Goal: Information Seeking & Learning: Find specific page/section

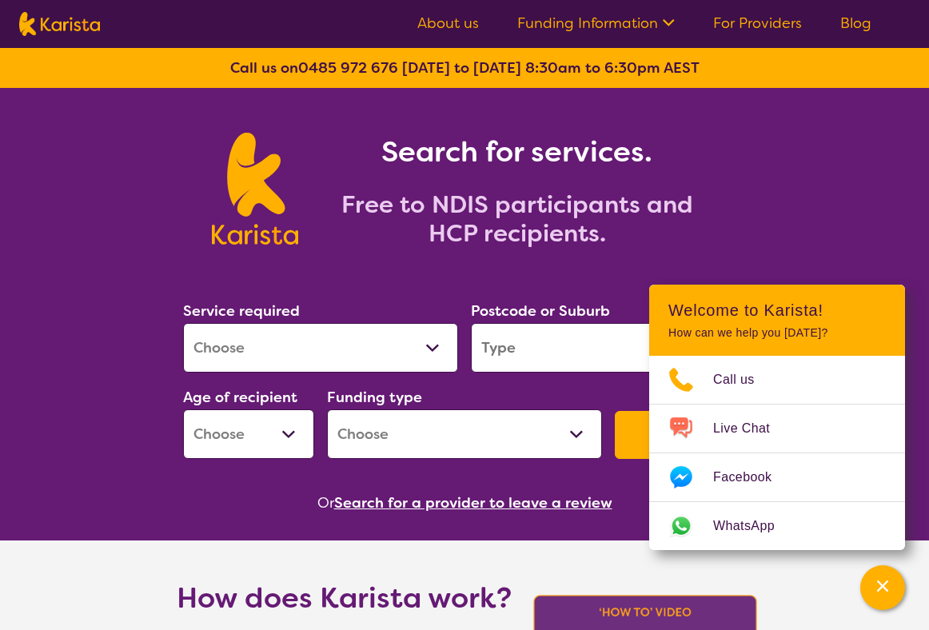
click at [734, 21] on link "For Providers" at bounding box center [757, 23] width 89 height 19
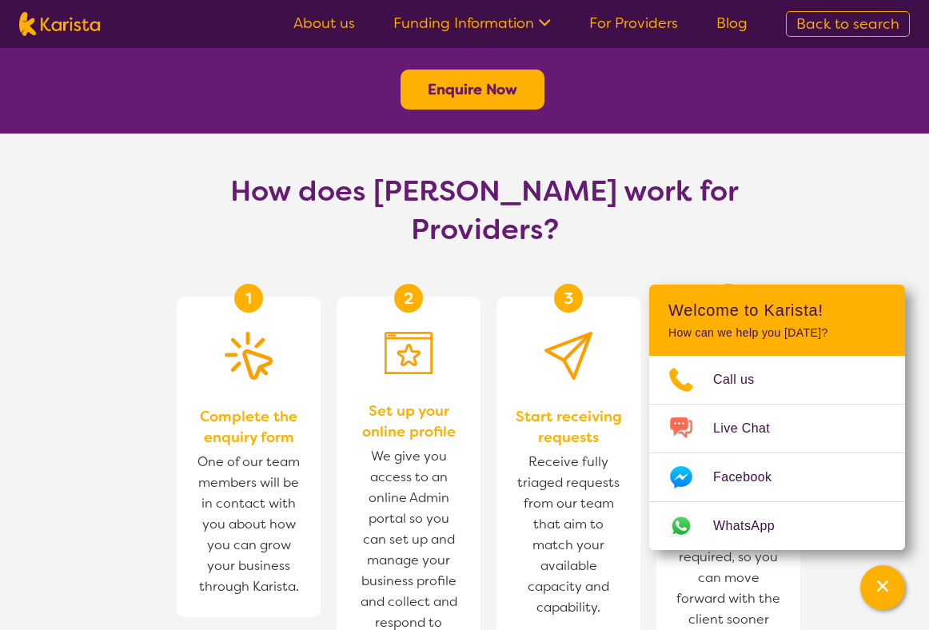
scroll to position [895, 0]
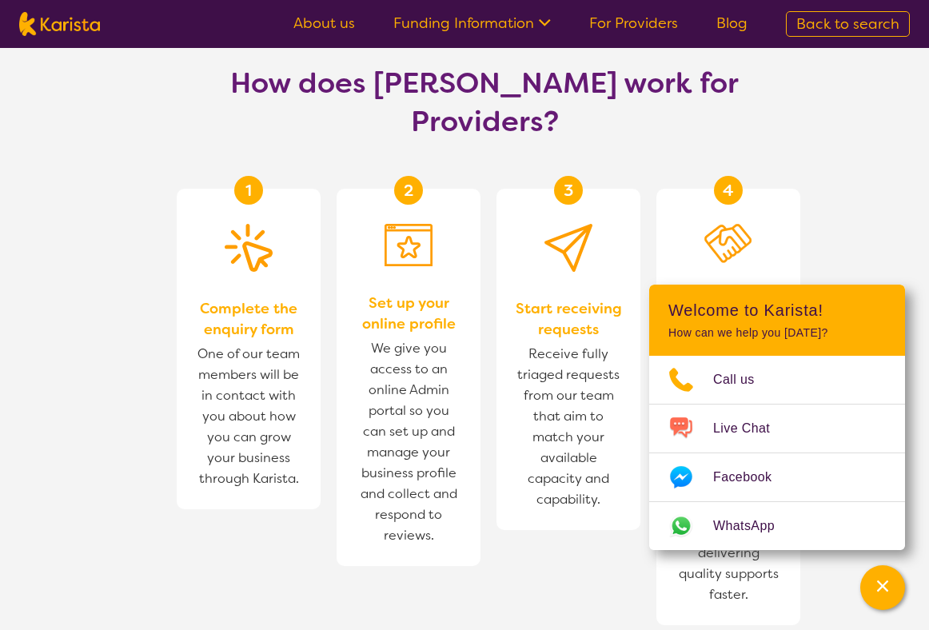
click at [847, 190] on section "How does [PERSON_NAME] work for Providers? 1 Complete the enquiry form One of o…" at bounding box center [464, 378] width 929 height 705
click at [875, 591] on icon "Channel Menu" at bounding box center [882, 586] width 16 height 16
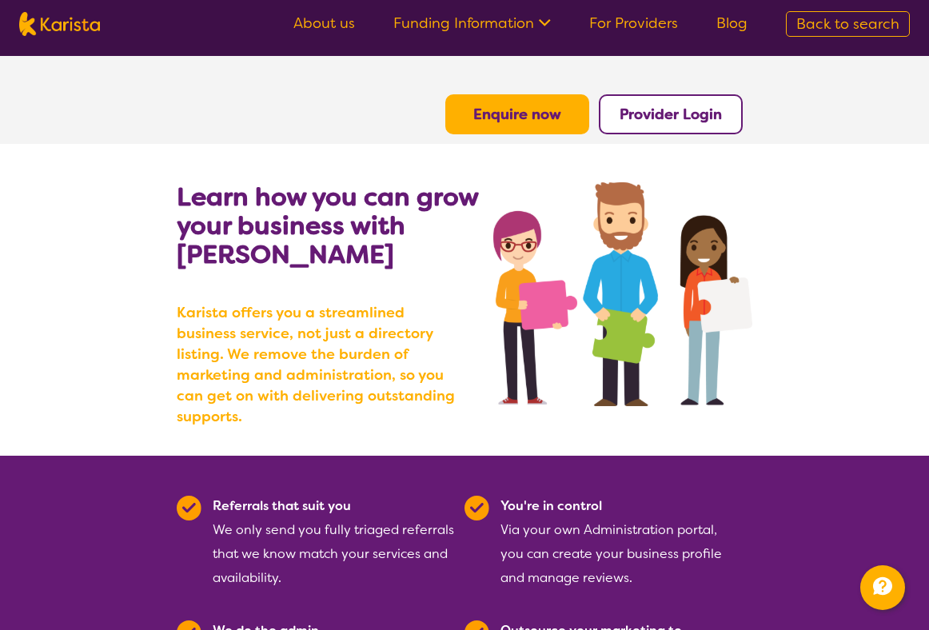
scroll to position [0, 0]
click at [662, 113] on b "Provider Login" at bounding box center [670, 114] width 102 height 19
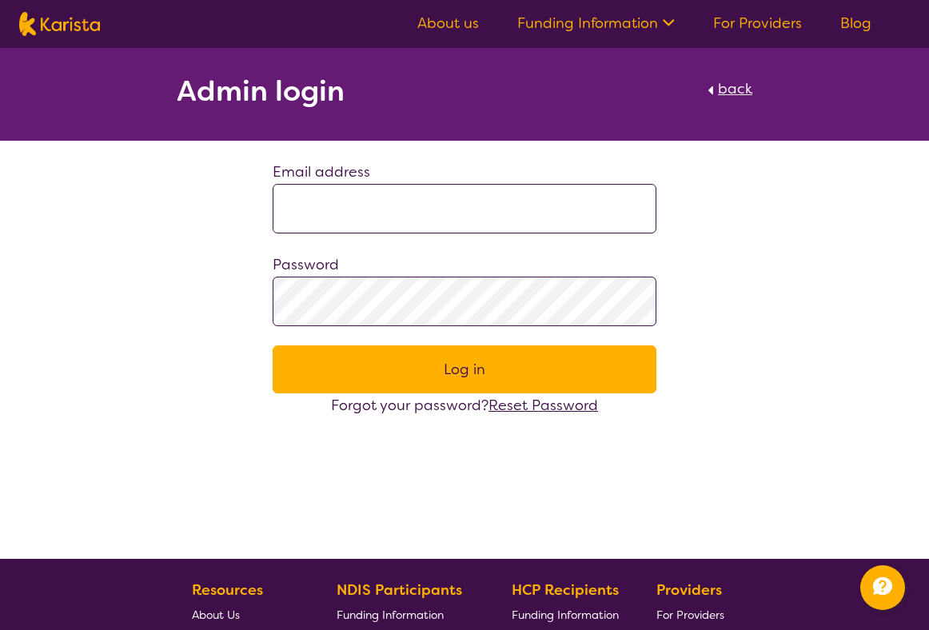
click at [586, 30] on link "Funding Information" at bounding box center [595, 23] width 157 height 19
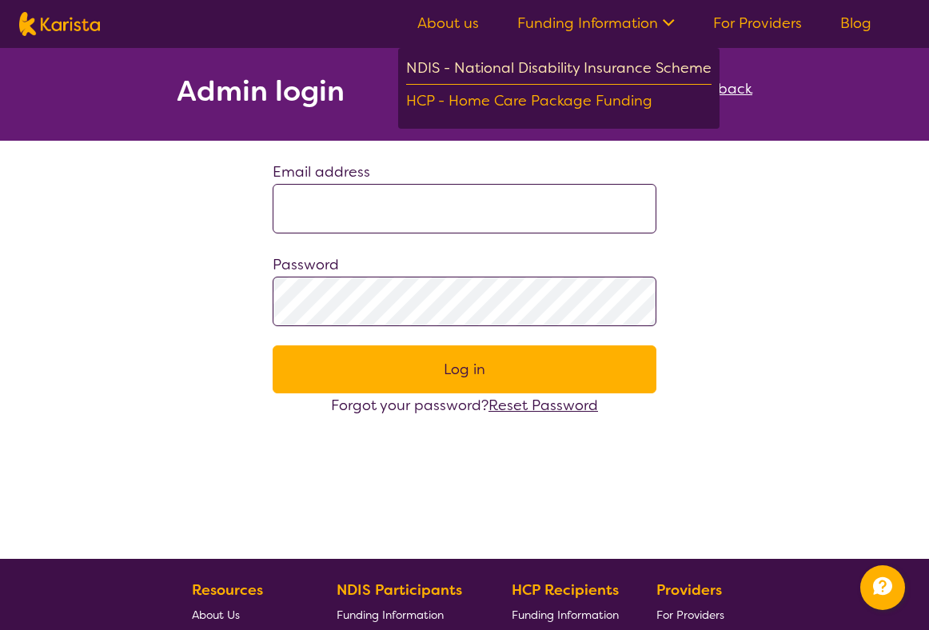
click at [581, 73] on div "NDIS - National Disability Insurance Scheme" at bounding box center [558, 70] width 305 height 29
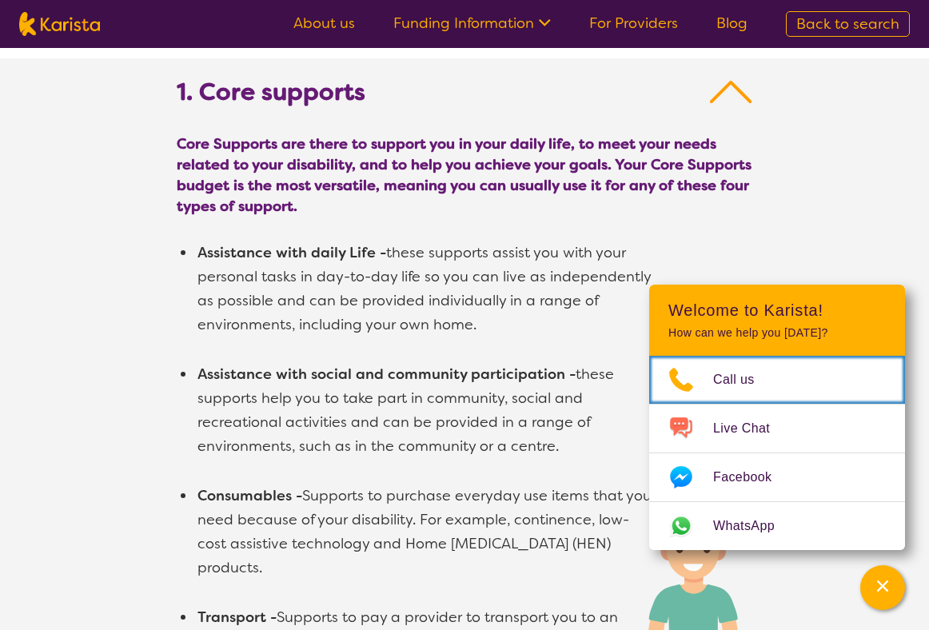
scroll to position [973, 0]
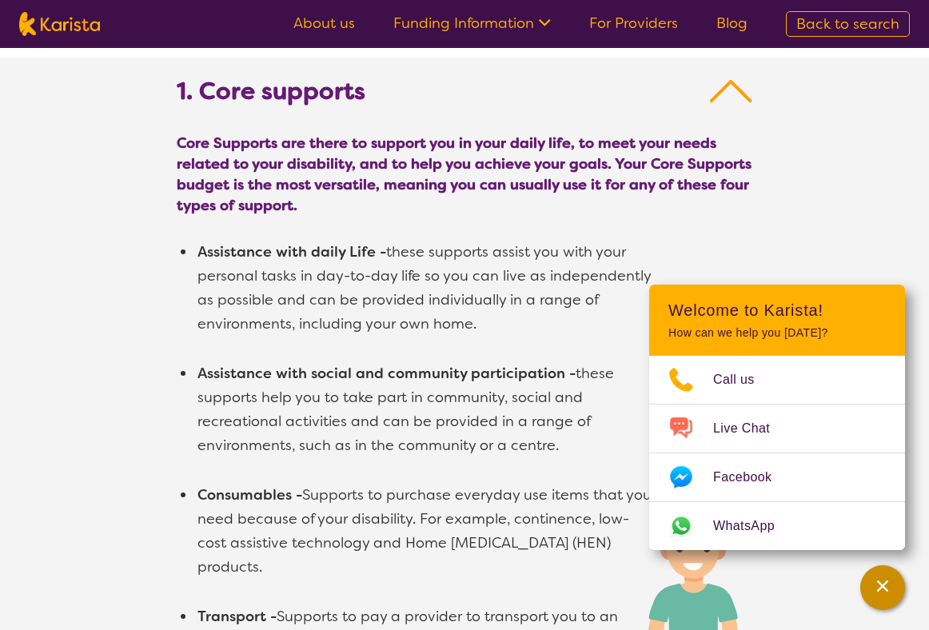
click at [884, 577] on div "Channel Menu" at bounding box center [882, 587] width 32 height 35
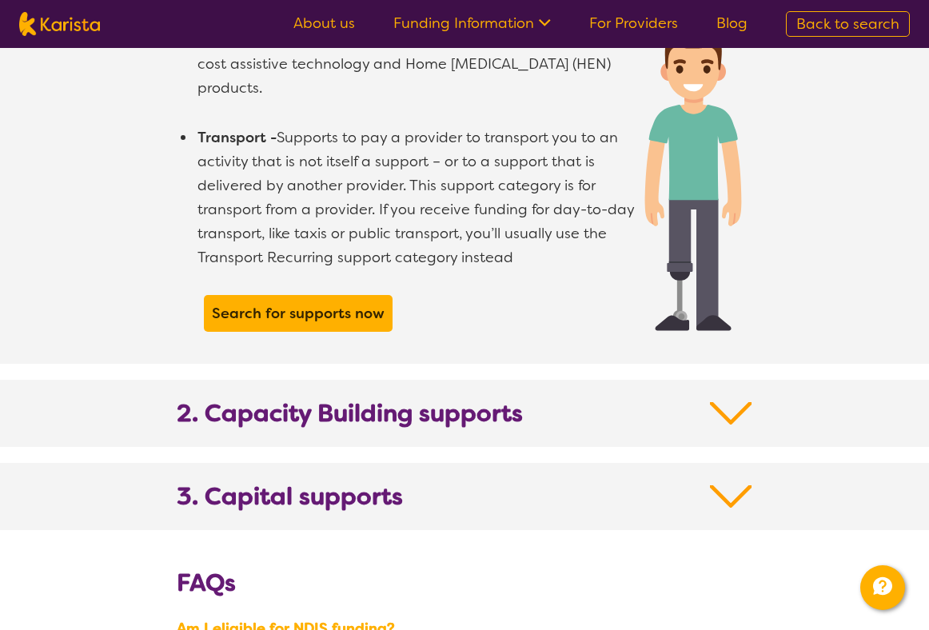
scroll to position [1646, 0]
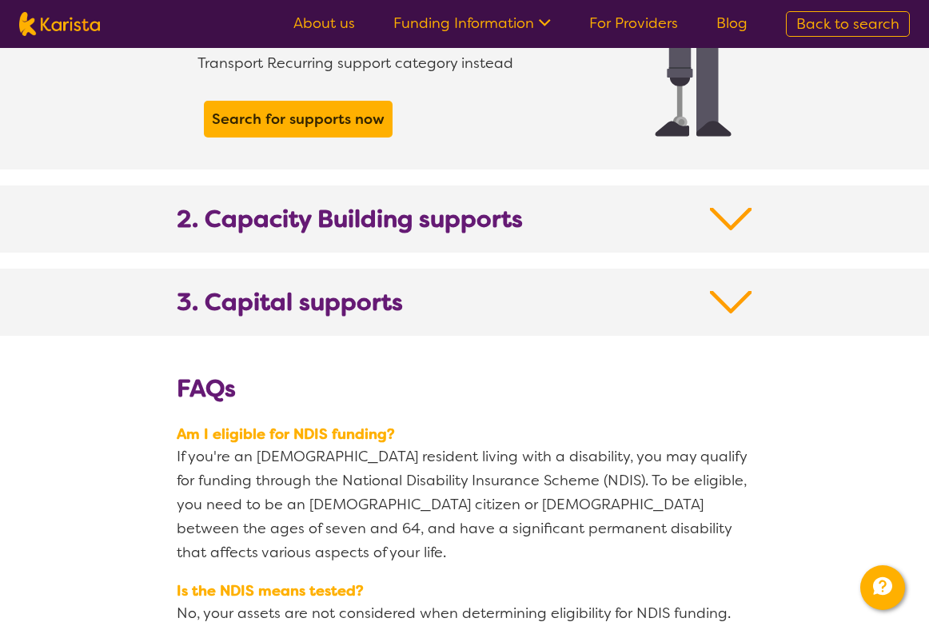
click at [729, 205] on img at bounding box center [731, 219] width 42 height 29
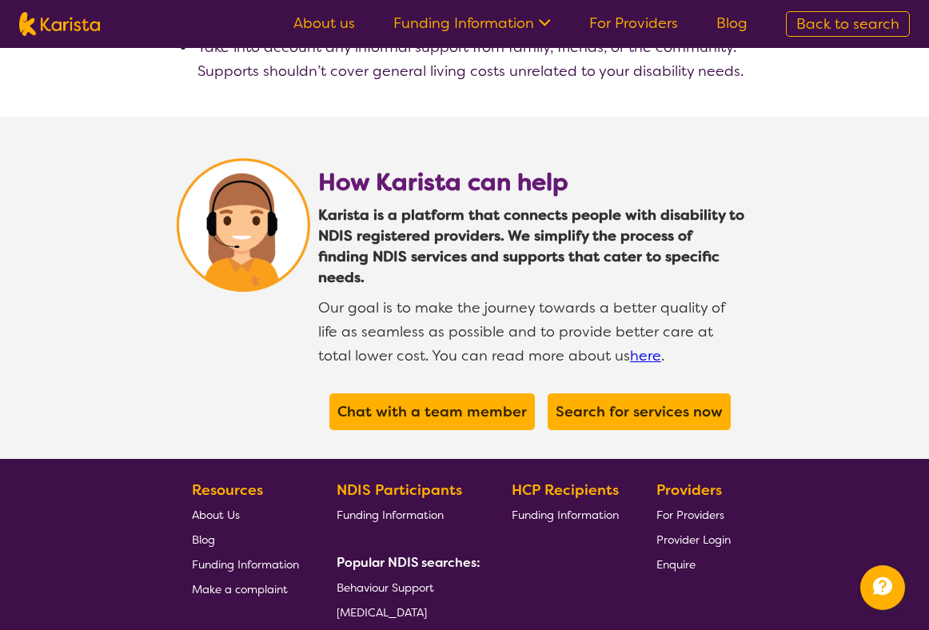
scroll to position [4015, 0]
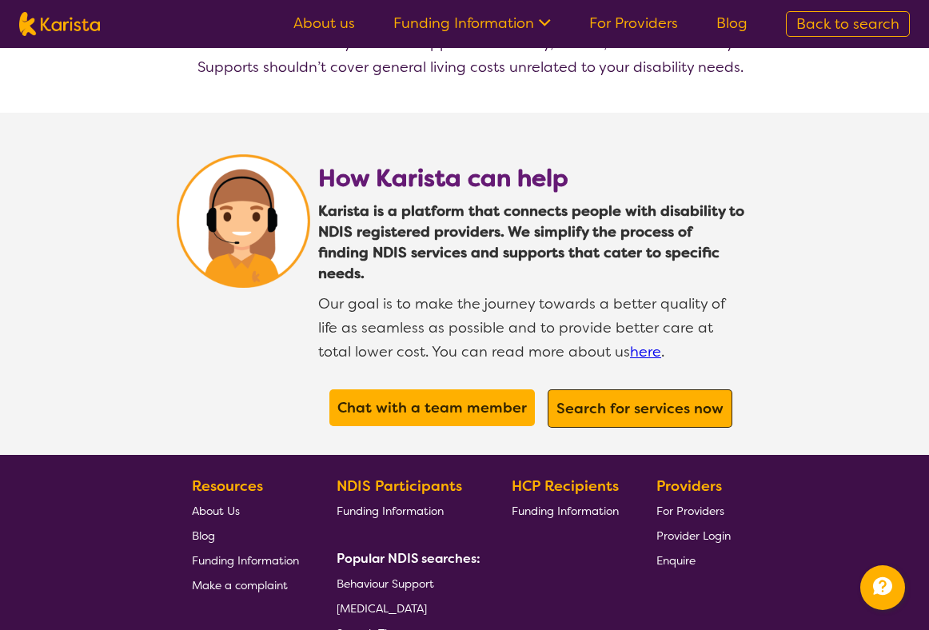
click at [597, 399] on b "Search for services now" at bounding box center [639, 408] width 167 height 19
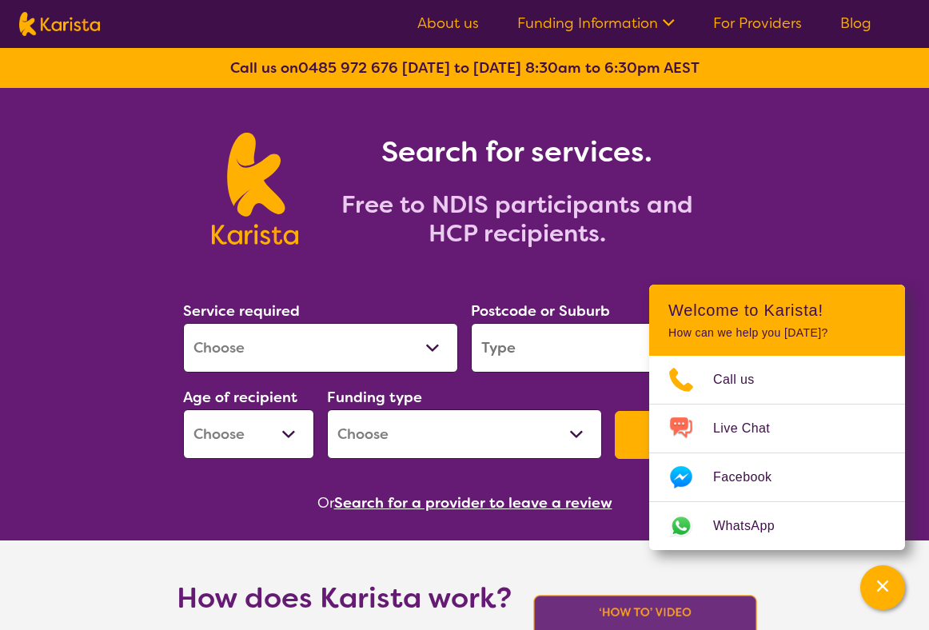
select select "Behaviour support"
select select "NDIS"
click at [584, 345] on input "search" at bounding box center [608, 348] width 275 height 50
click at [879, 570] on div "Channel Menu" at bounding box center [882, 587] width 32 height 35
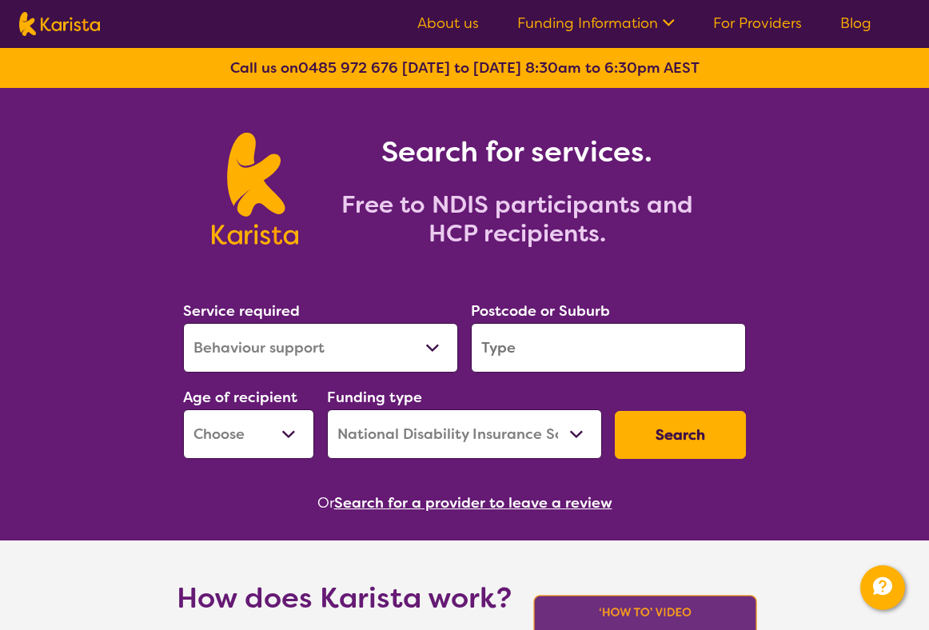
click at [698, 364] on input "search" at bounding box center [608, 348] width 275 height 50
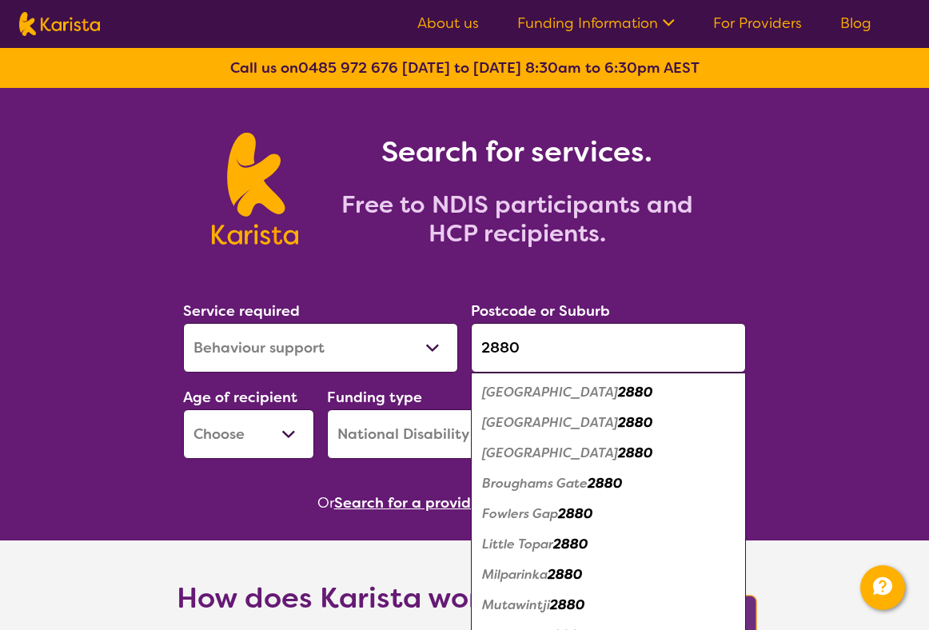
type input "2880"
click at [610, 394] on div "Broken Hill 2880" at bounding box center [608, 392] width 259 height 30
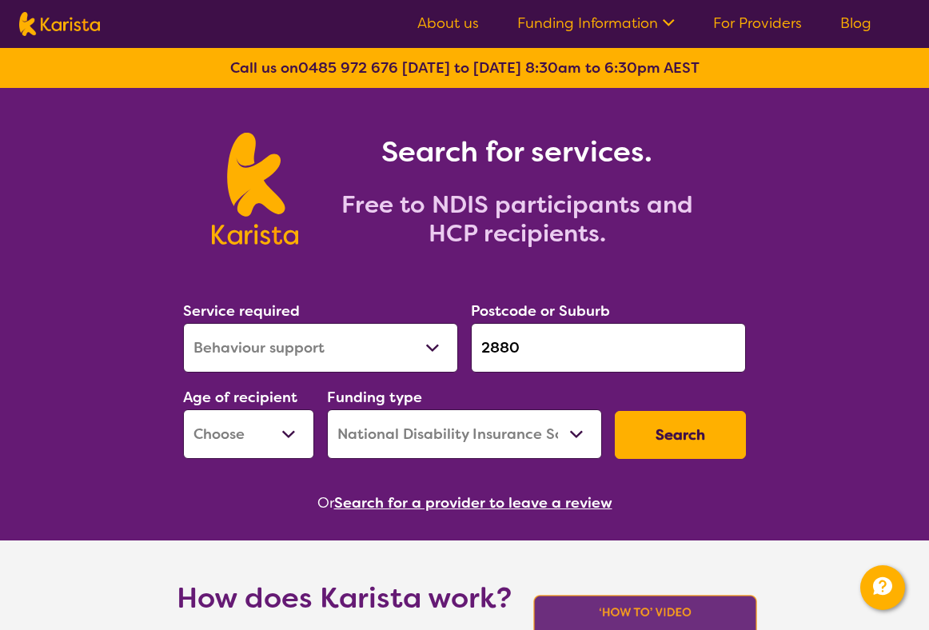
select select "AS"
click at [656, 442] on button "Search" at bounding box center [680, 435] width 131 height 48
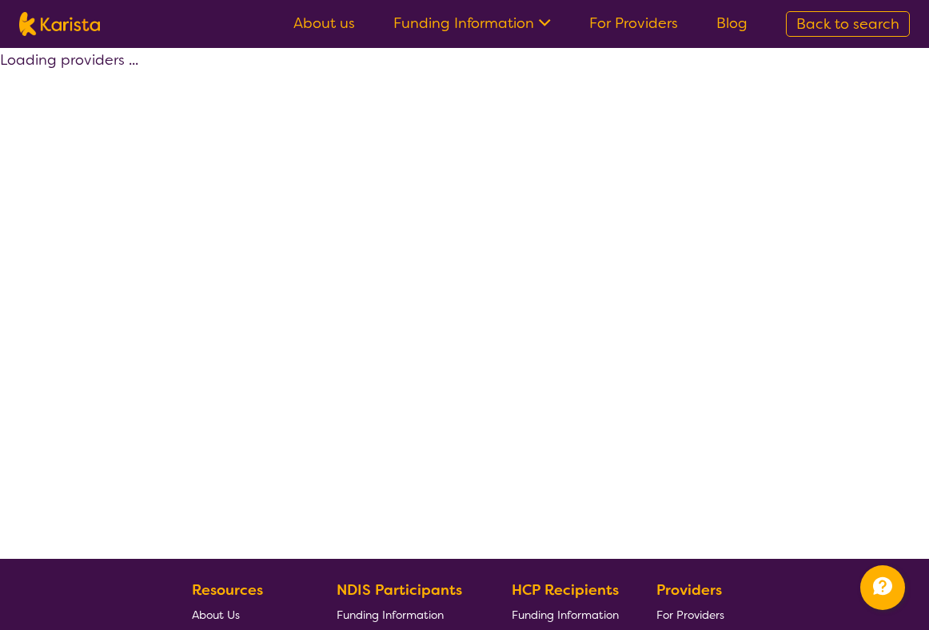
select select "by_score"
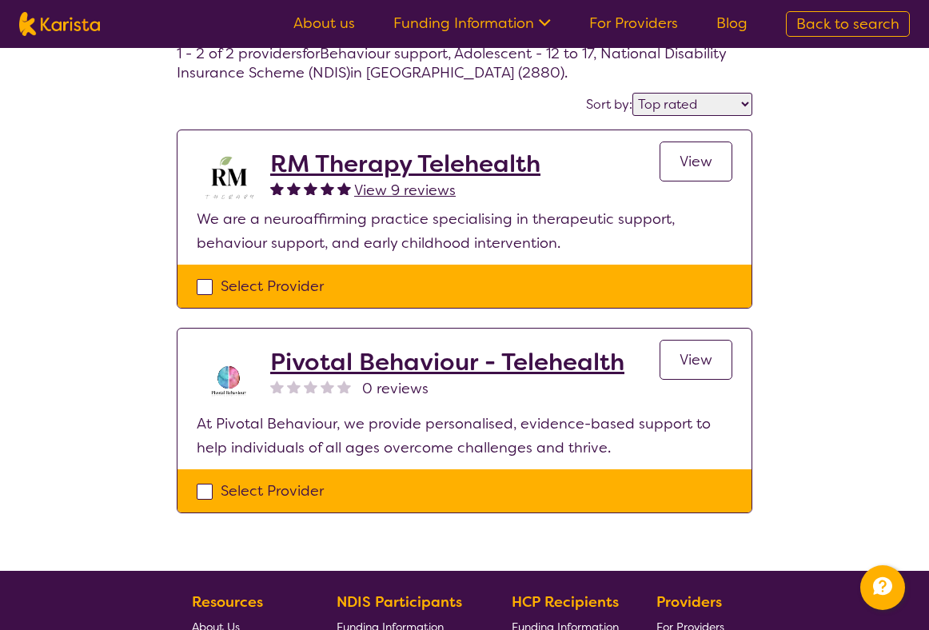
scroll to position [94, 0]
click at [491, 165] on h2 "RM Therapy Telehealth" at bounding box center [405, 163] width 270 height 29
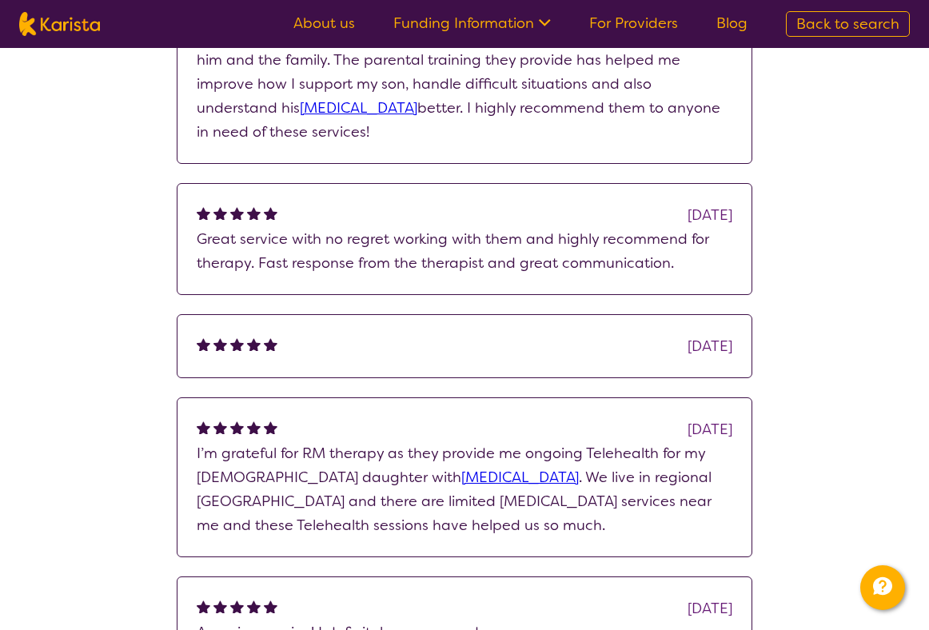
scroll to position [1082, 0]
